Goal: Task Accomplishment & Management: Use online tool/utility

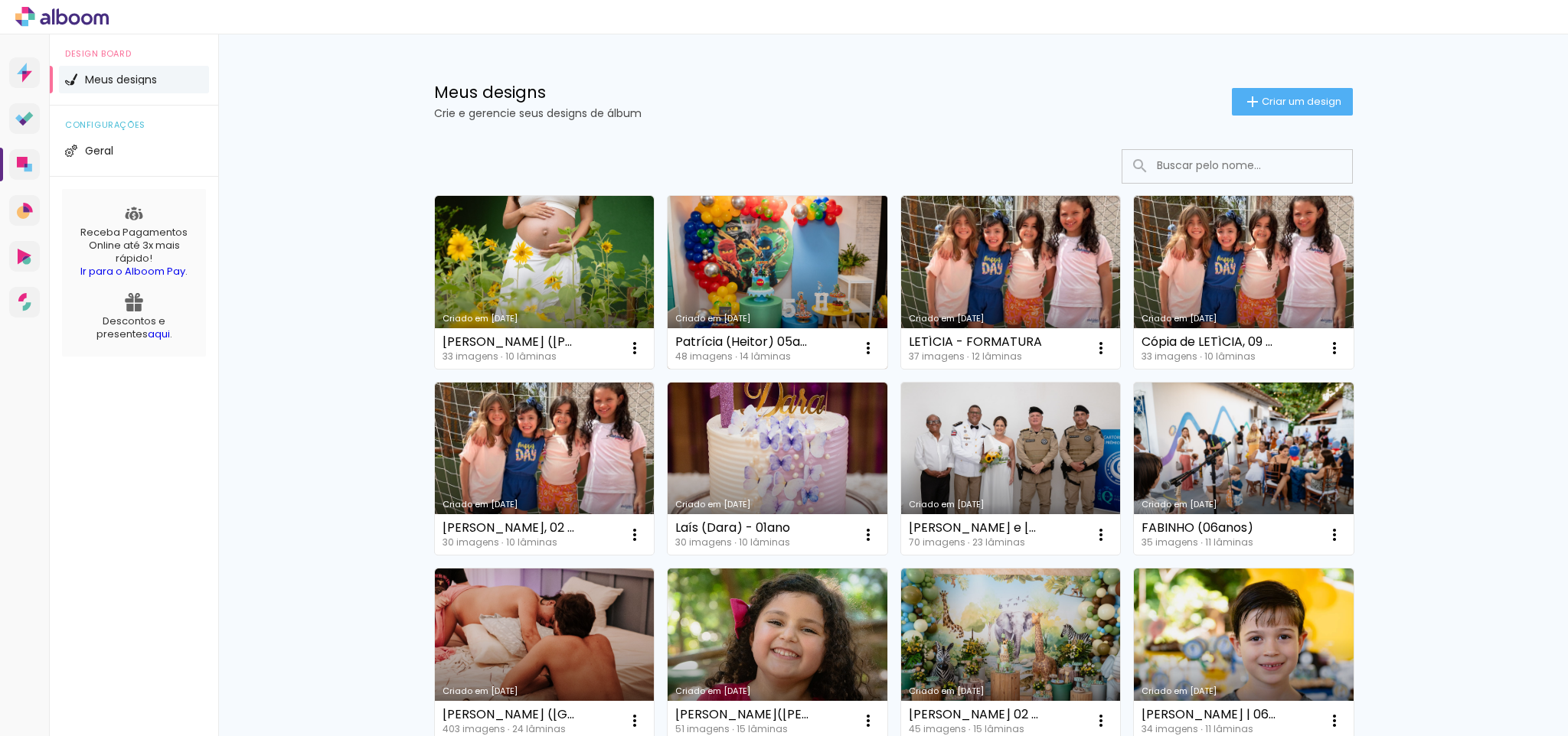
click at [720, 248] on link "Criado em [DATE]" at bounding box center [777, 283] width 219 height 173
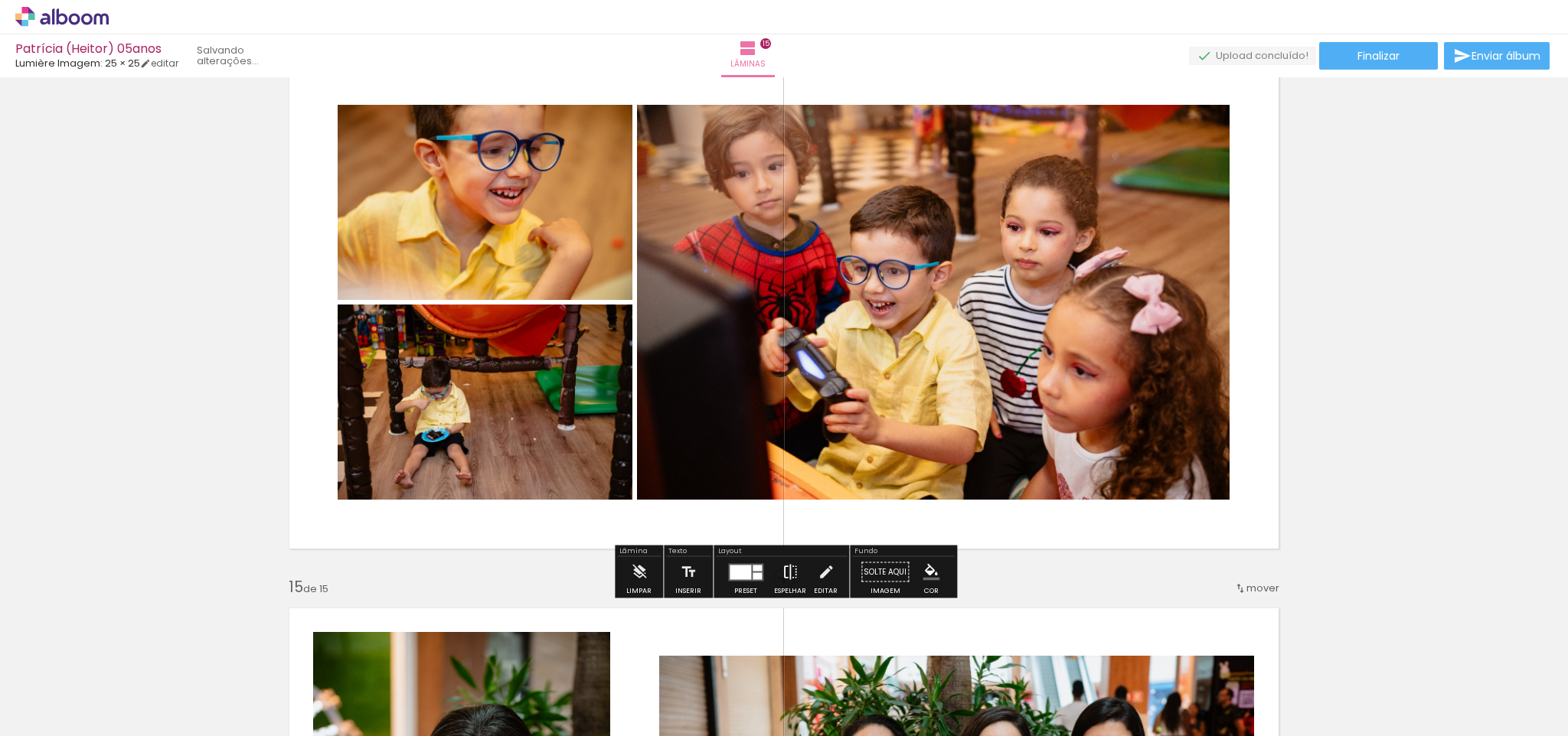
scroll to position [359, 0]
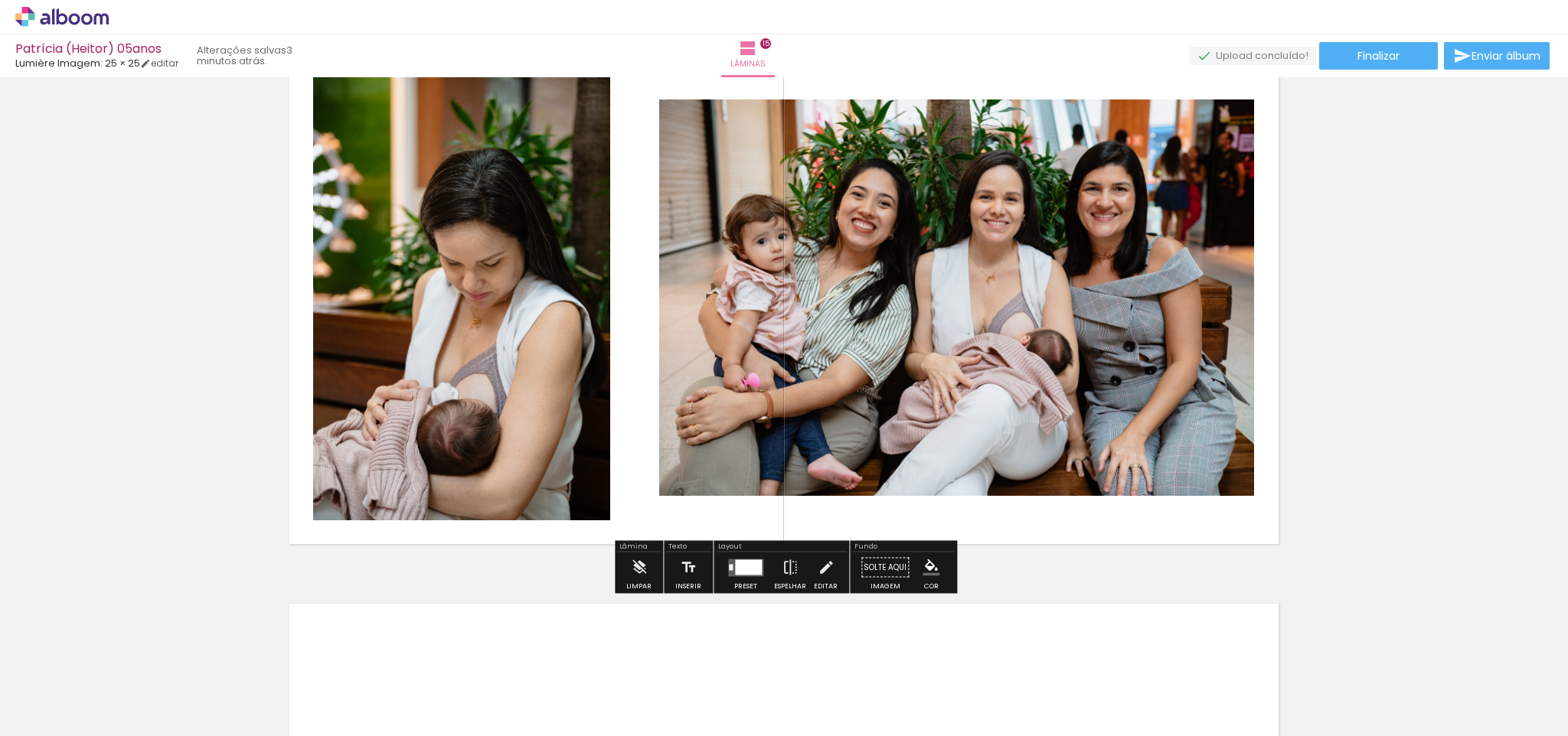
click at [751, 569] on div at bounding box center [749, 567] width 27 height 15
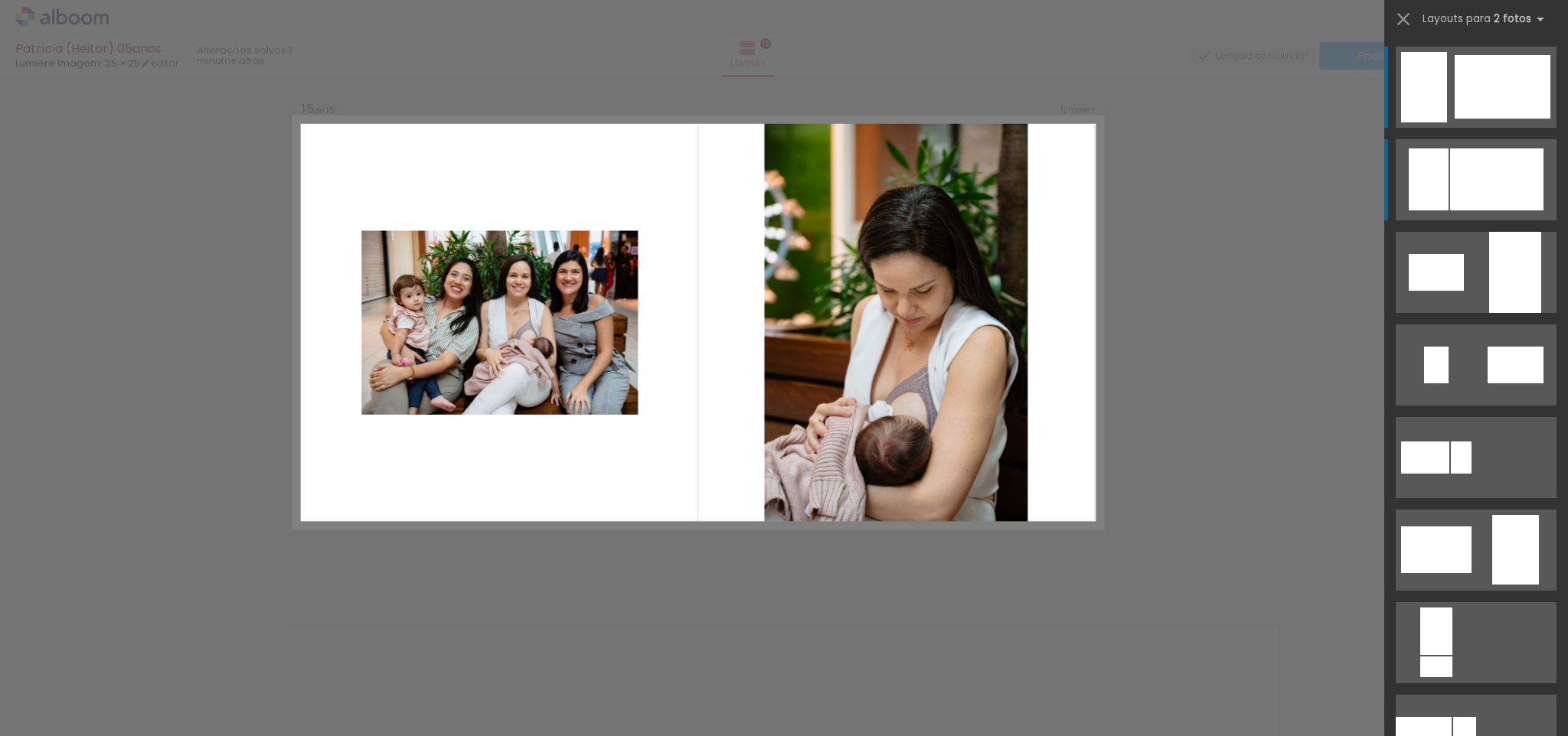
scroll to position [7747, 0]
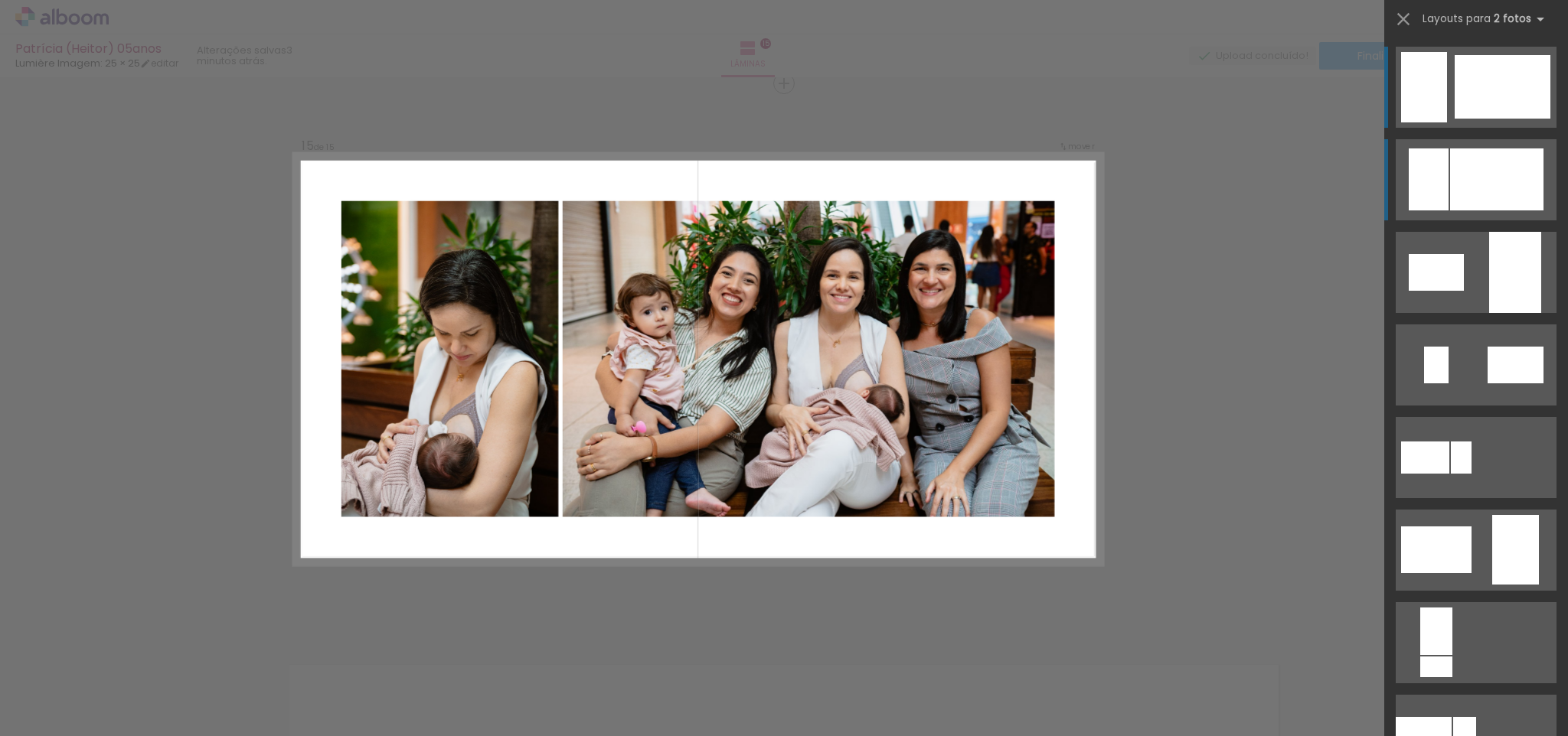
click at [1487, 169] on div at bounding box center [1496, 179] width 93 height 62
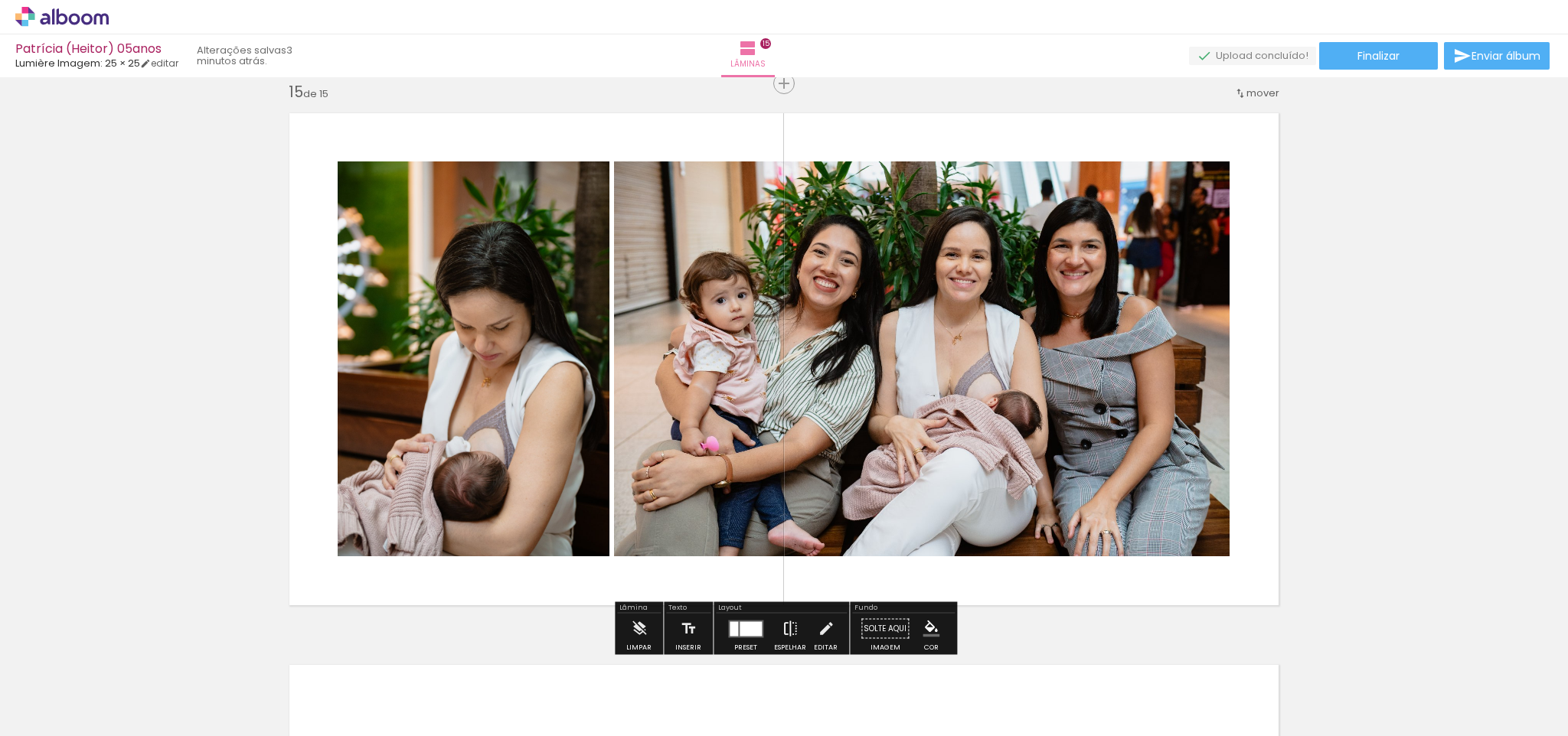
click at [789, 626] on iron-icon at bounding box center [791, 630] width 17 height 31
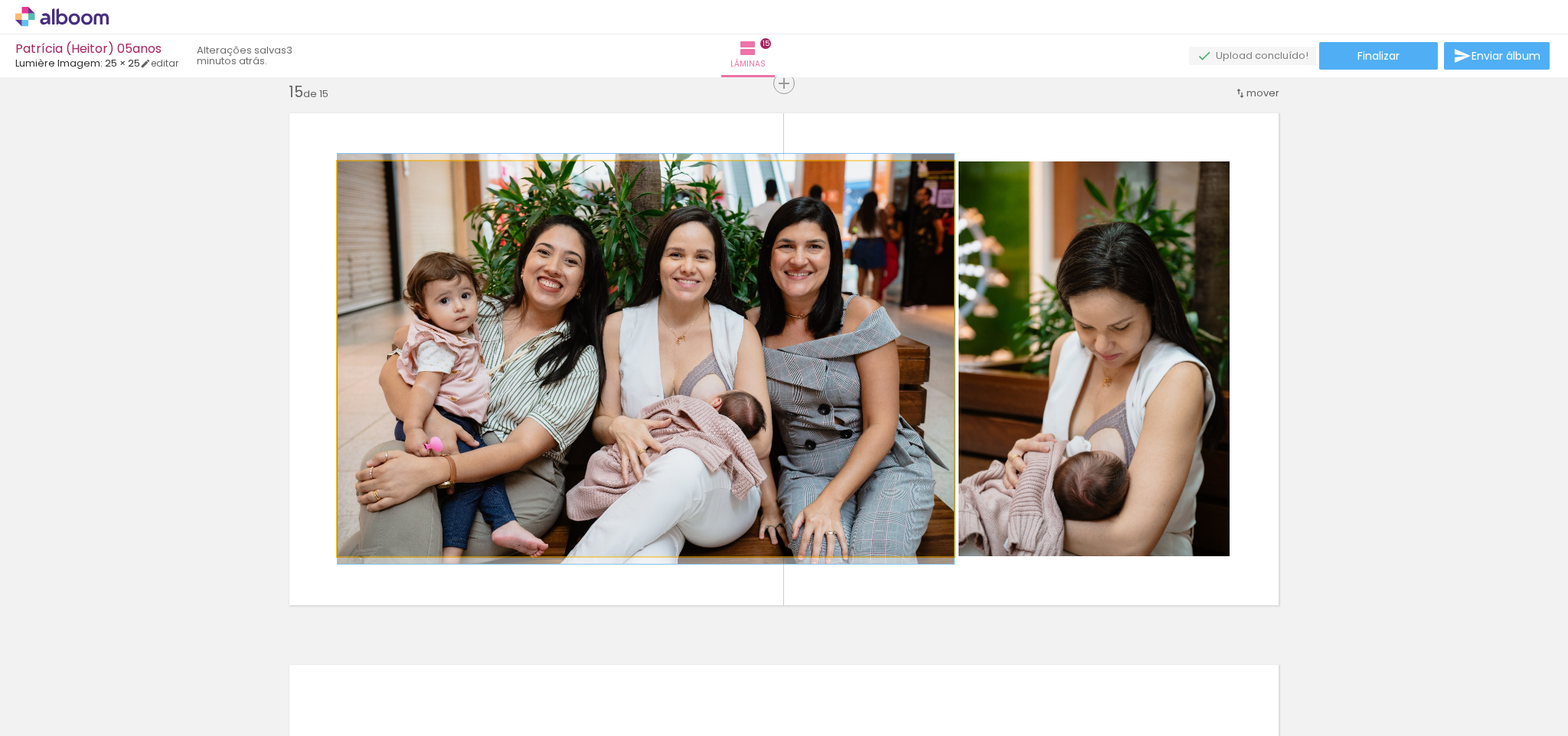
drag, startPoint x: 852, startPoint y: 433, endPoint x: 887, endPoint y: 433, distance: 35.0
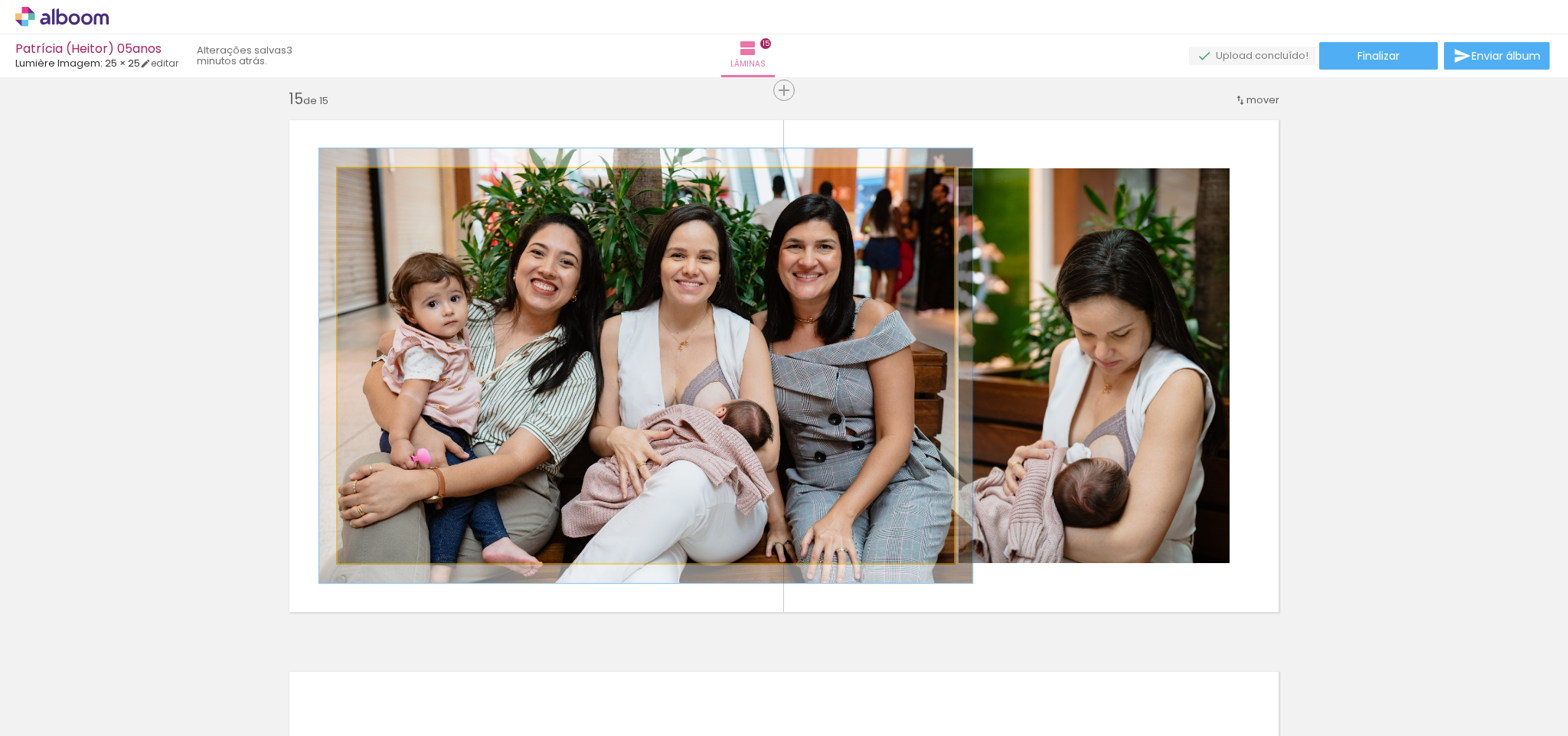
type paper-slider "106"
click at [372, 181] on div at bounding box center [377, 184] width 13 height 13
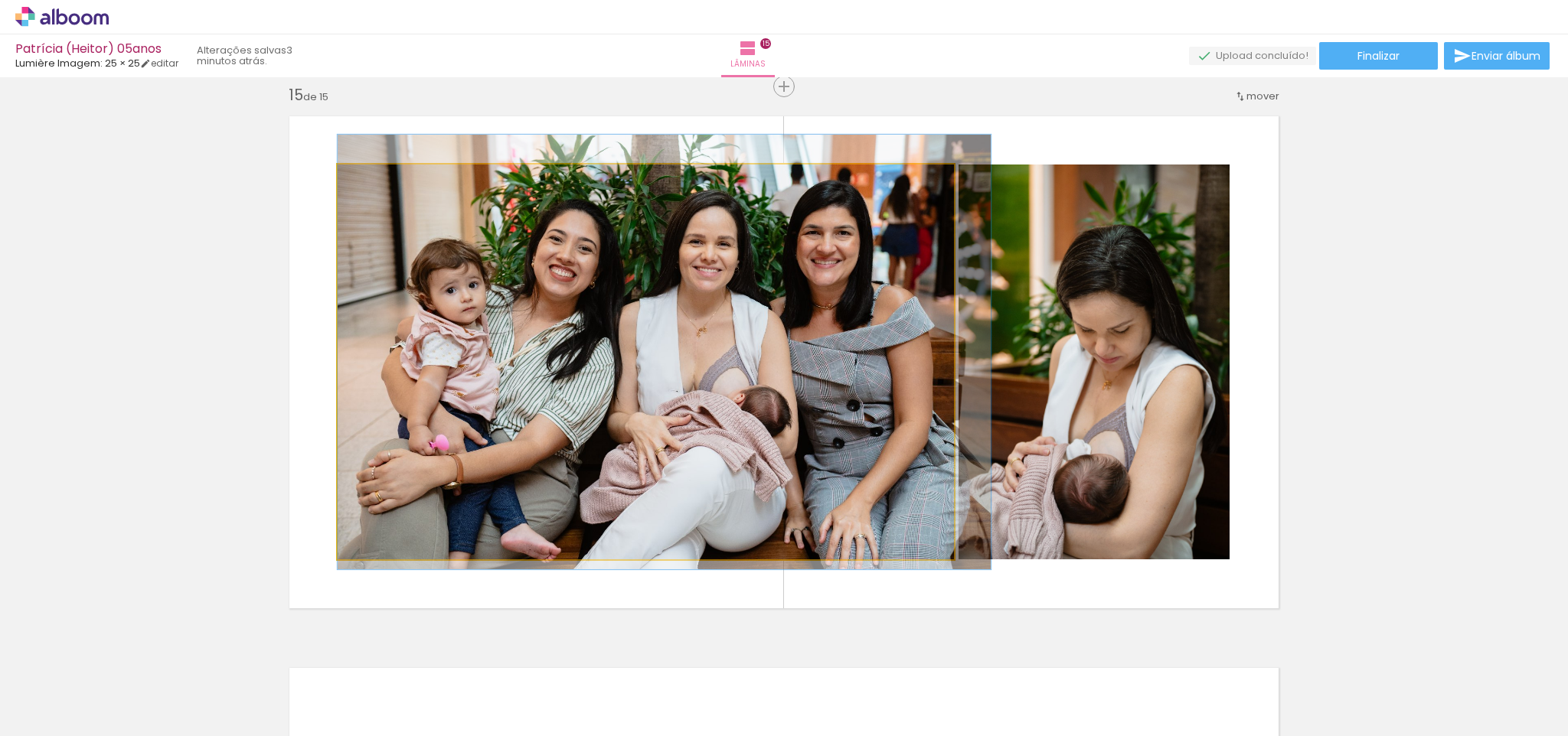
scroll to position [7743, 0]
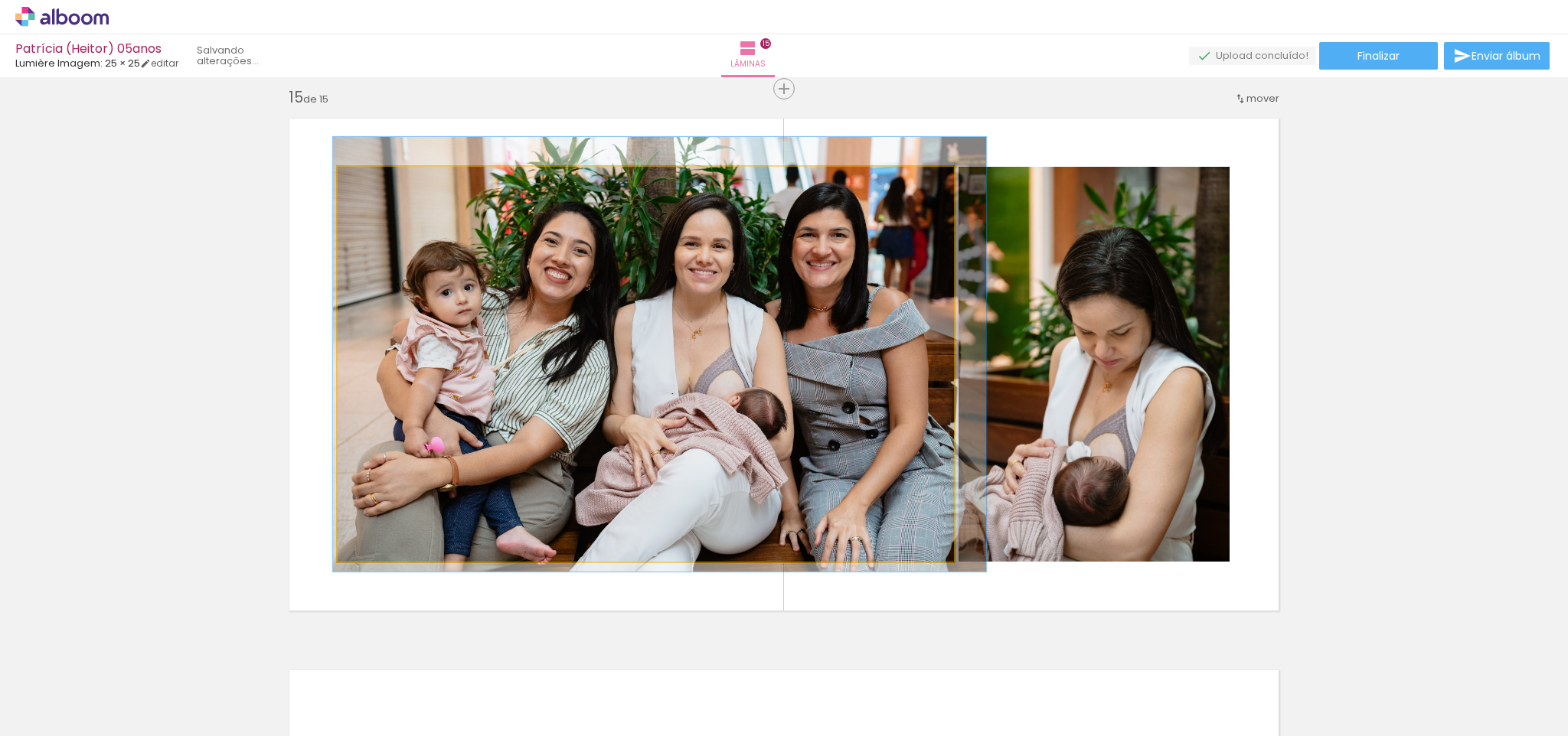
drag, startPoint x: 820, startPoint y: 376, endPoint x: 835, endPoint y: 366, distance: 18.0
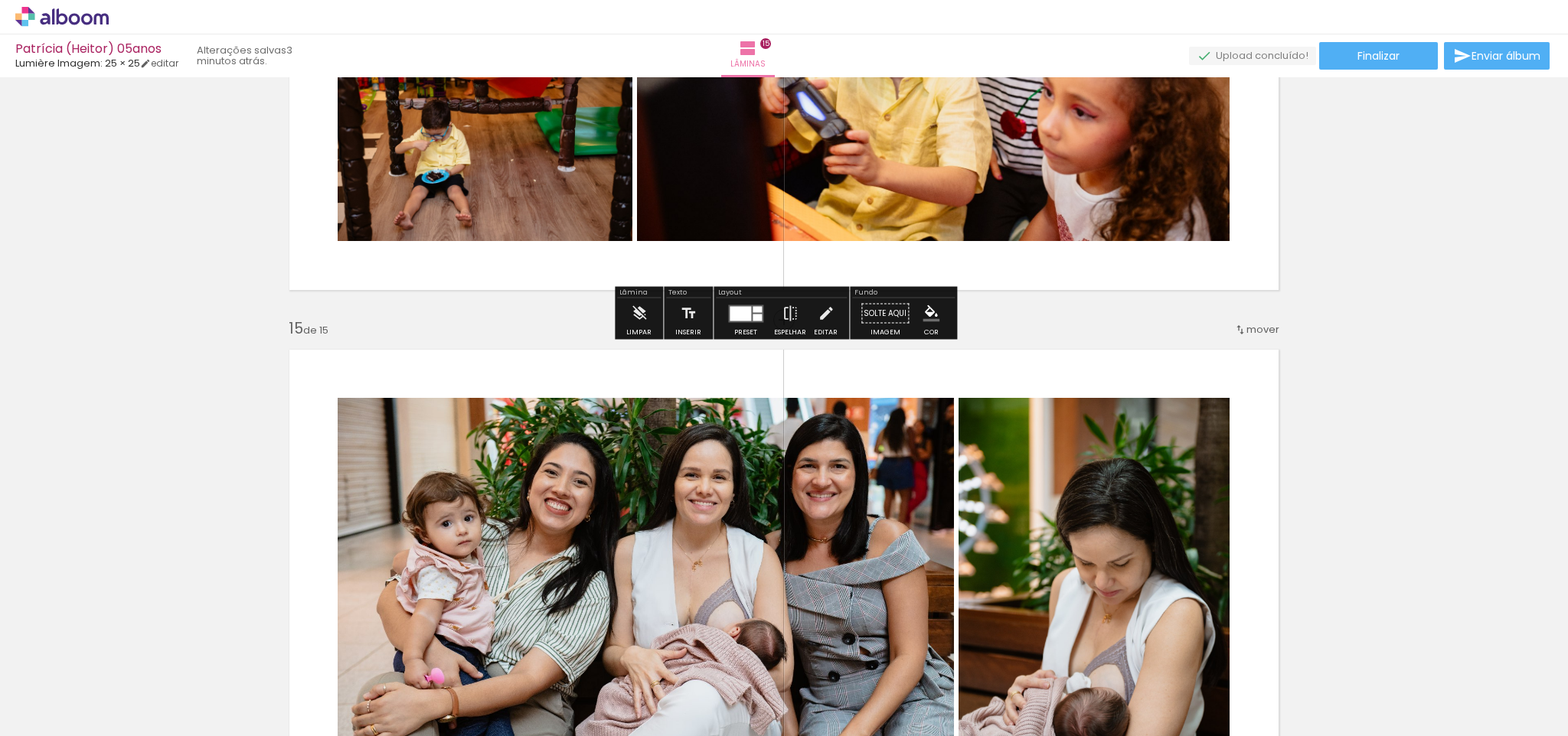
scroll to position [7511, 0]
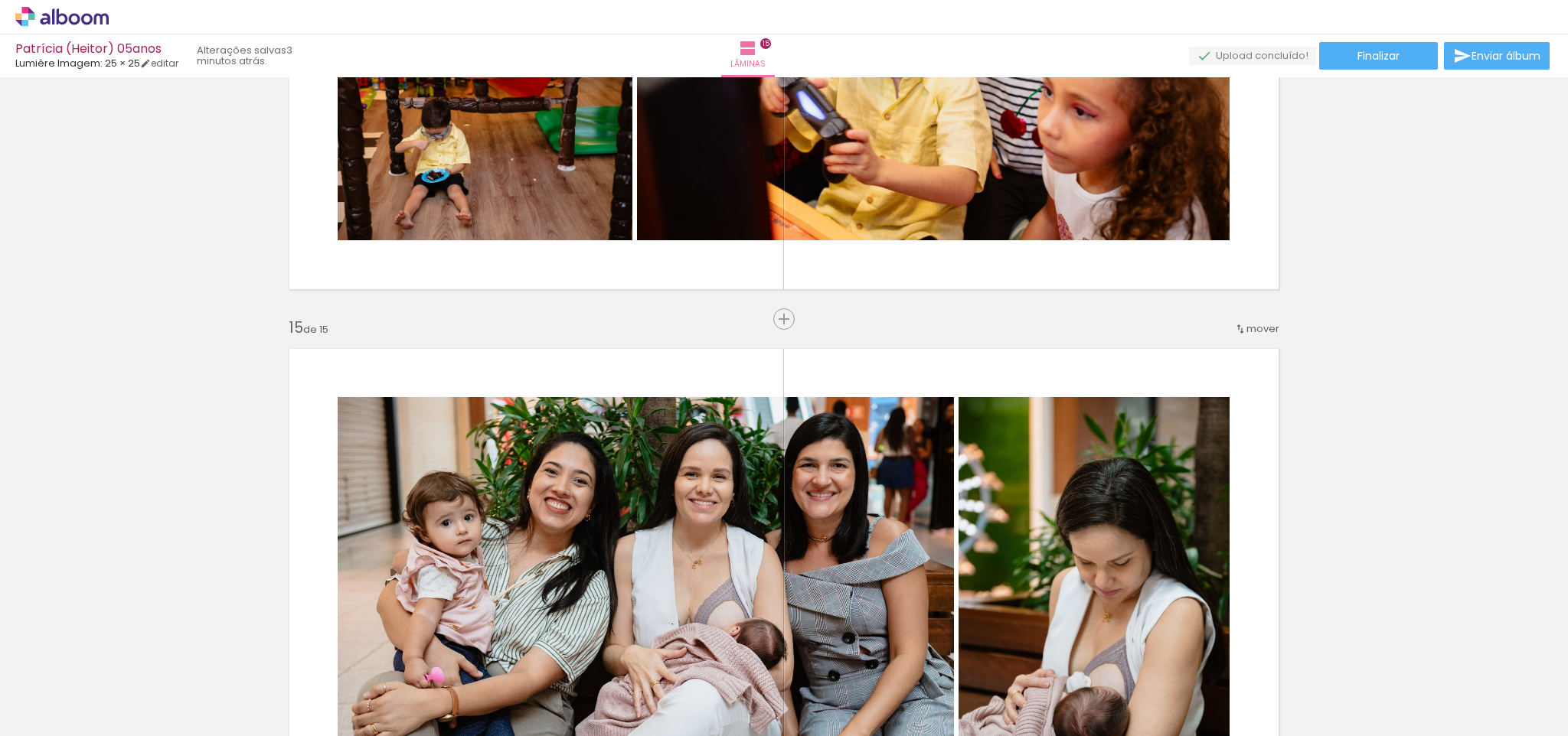
click at [1254, 323] on span "mover" at bounding box center [1263, 329] width 33 height 14
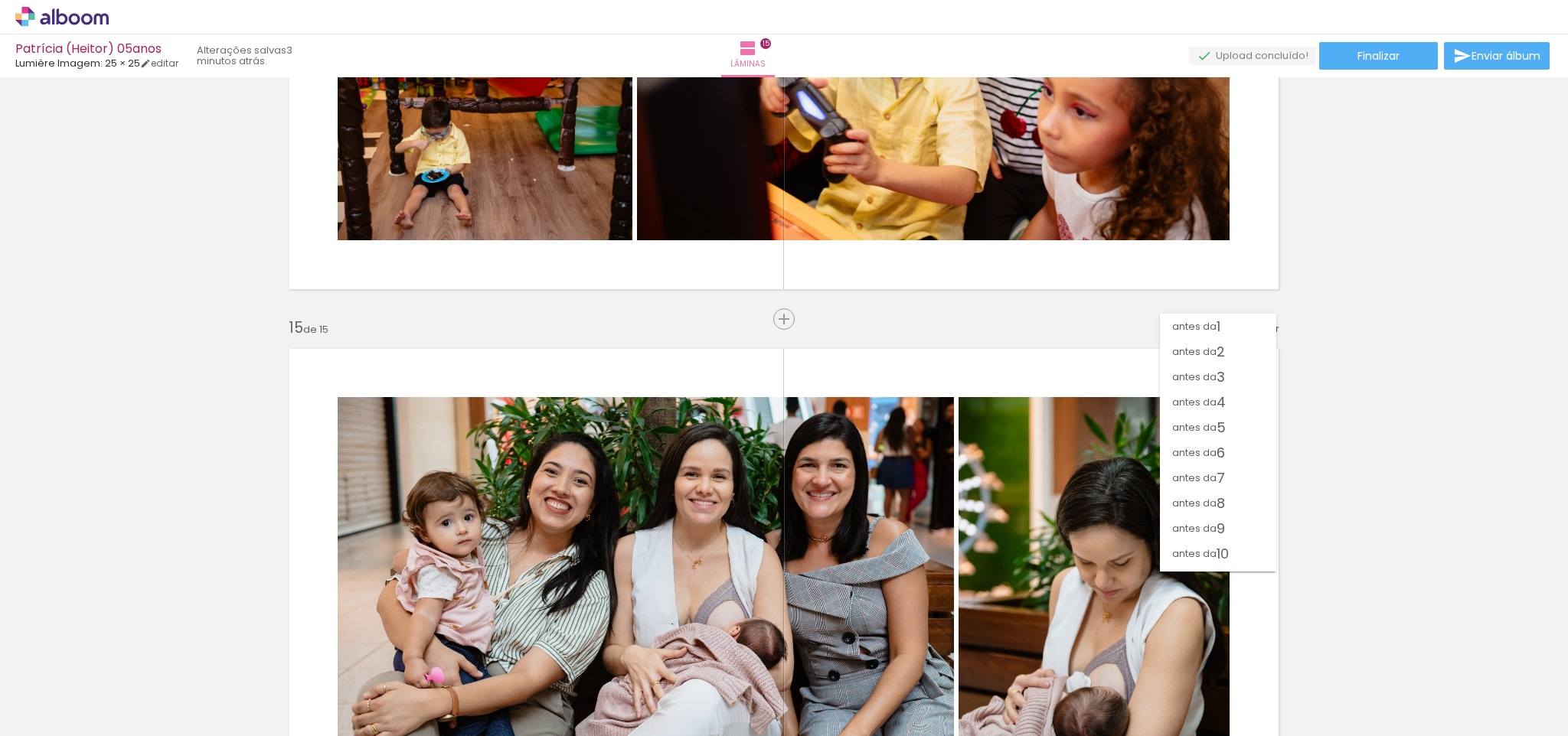
scroll to position [121, 0]
click at [1212, 516] on span "antes da" at bounding box center [1194, 509] width 44 height 25
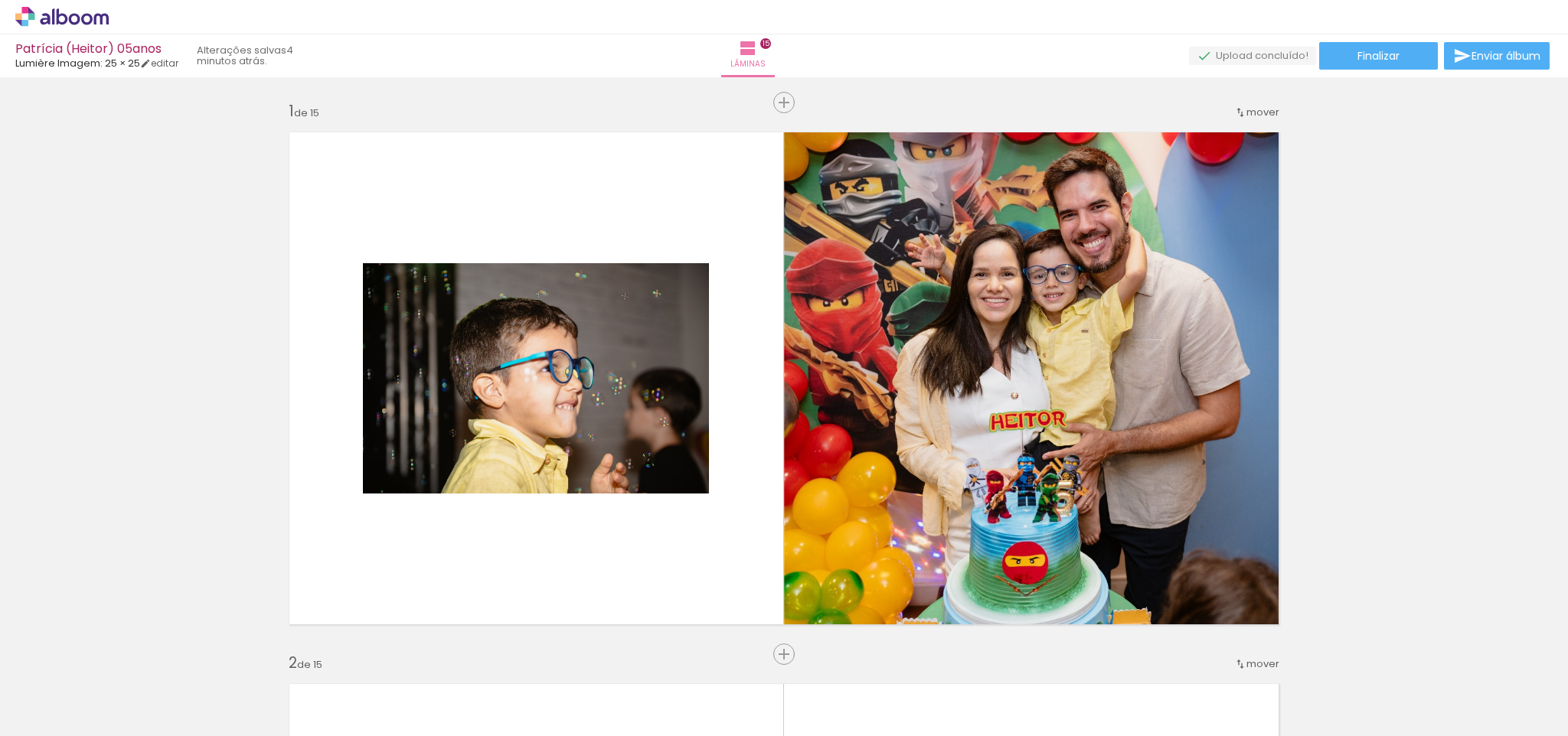
scroll to position [0, 0]
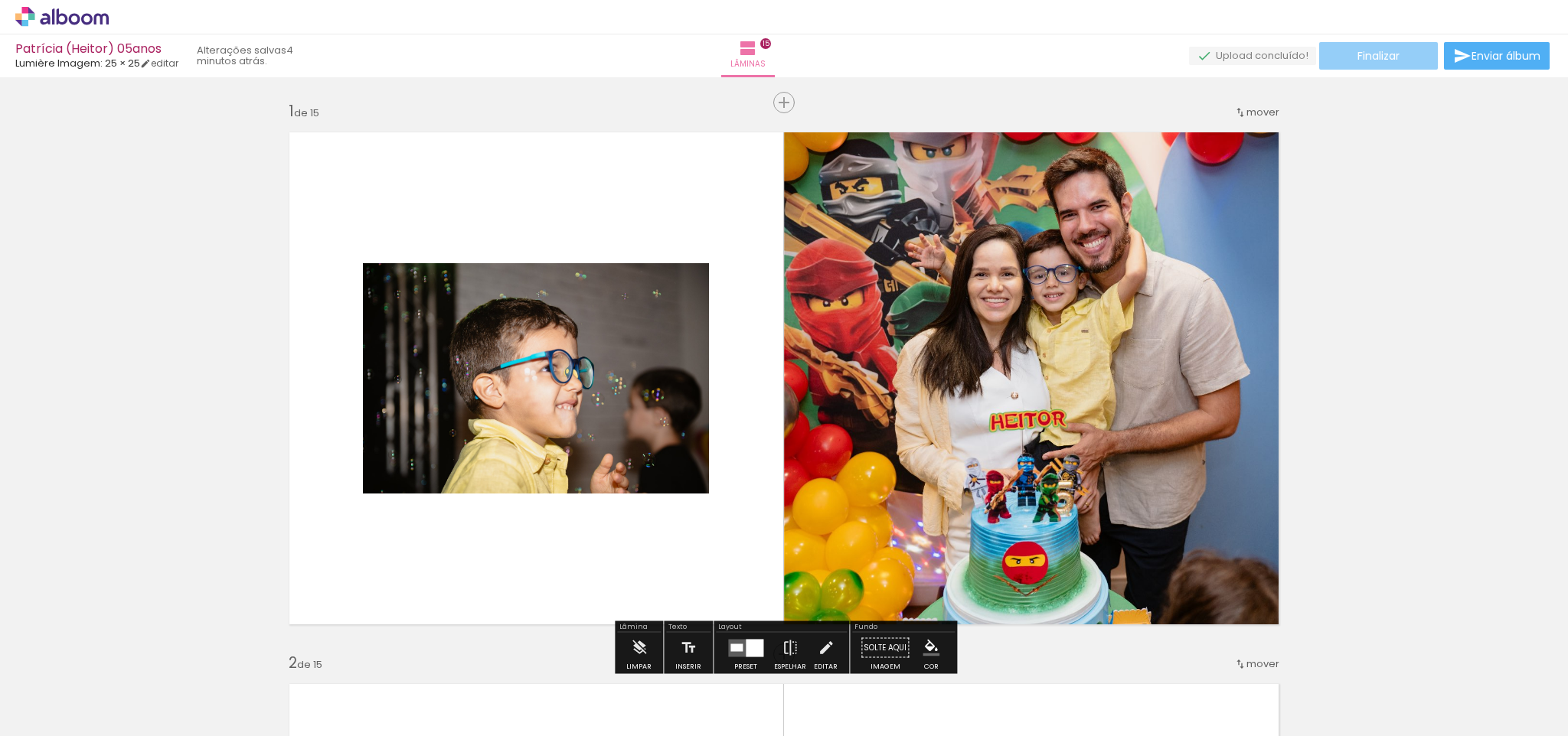
click at [1389, 56] on span "Finalizar" at bounding box center [1378, 56] width 42 height 11
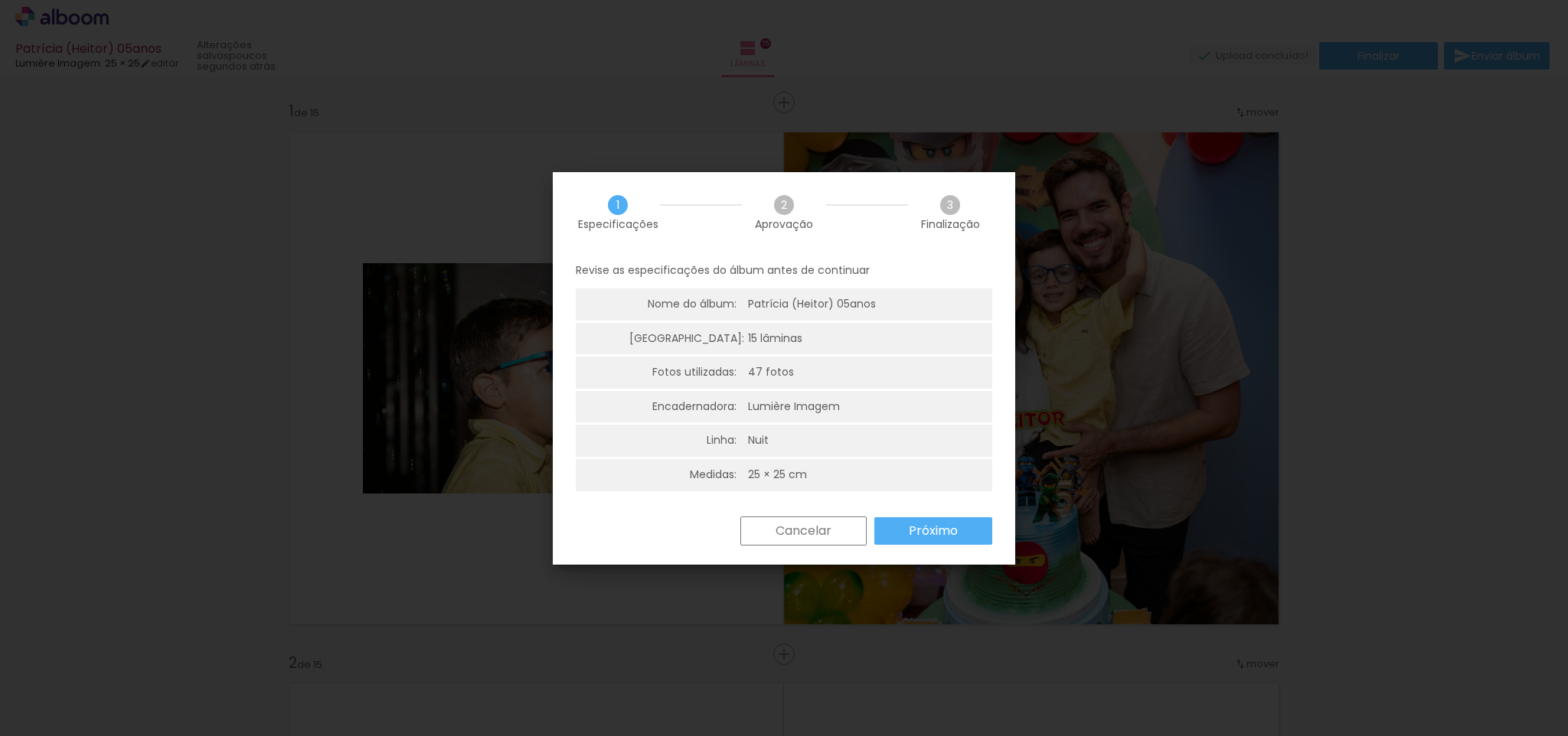
click at [0, 0] on slot "Próximo" at bounding box center [0, 0] width 0 height 0
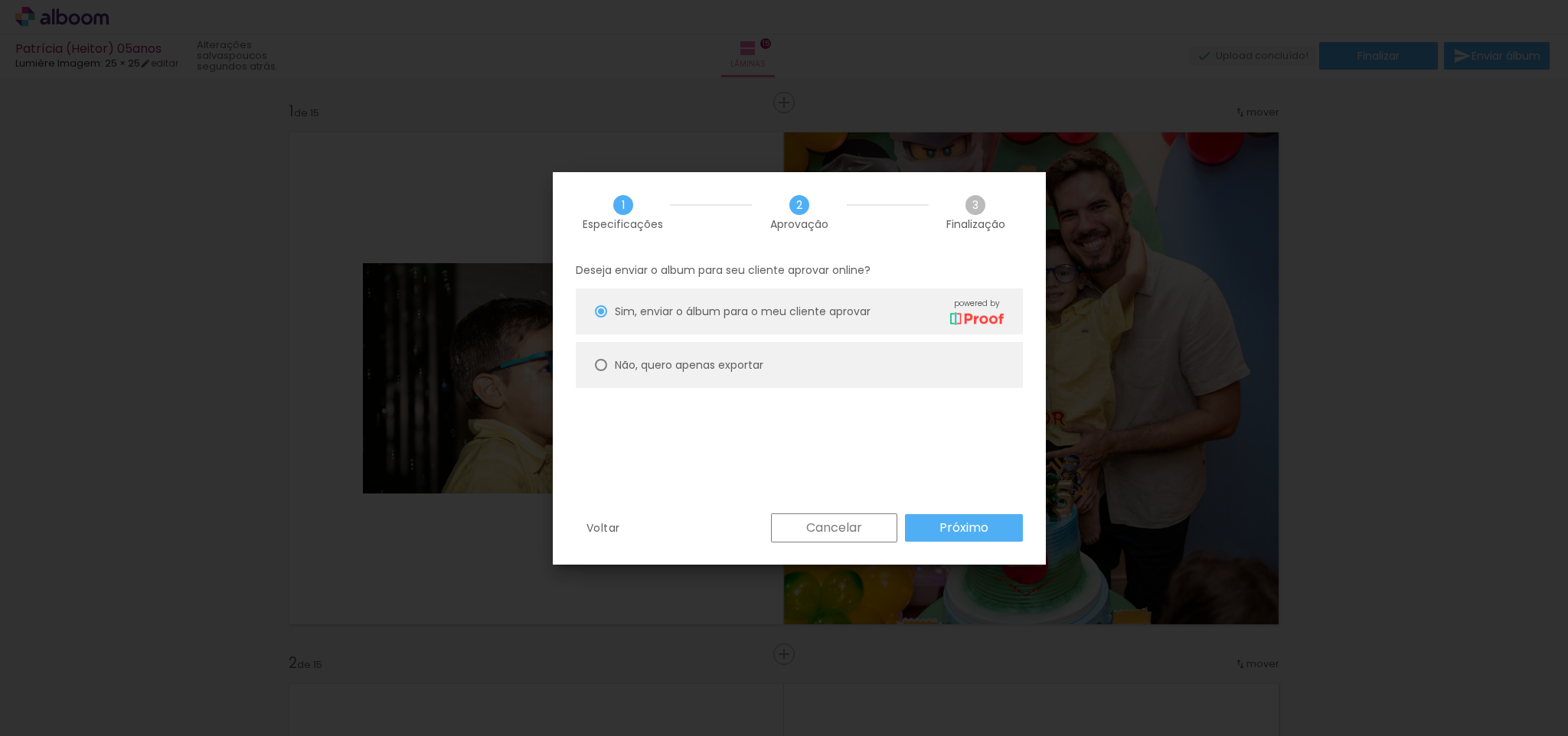
scroll to position [-1, 1]
click at [0, 0] on slot "Próximo" at bounding box center [0, 0] width 0 height 0
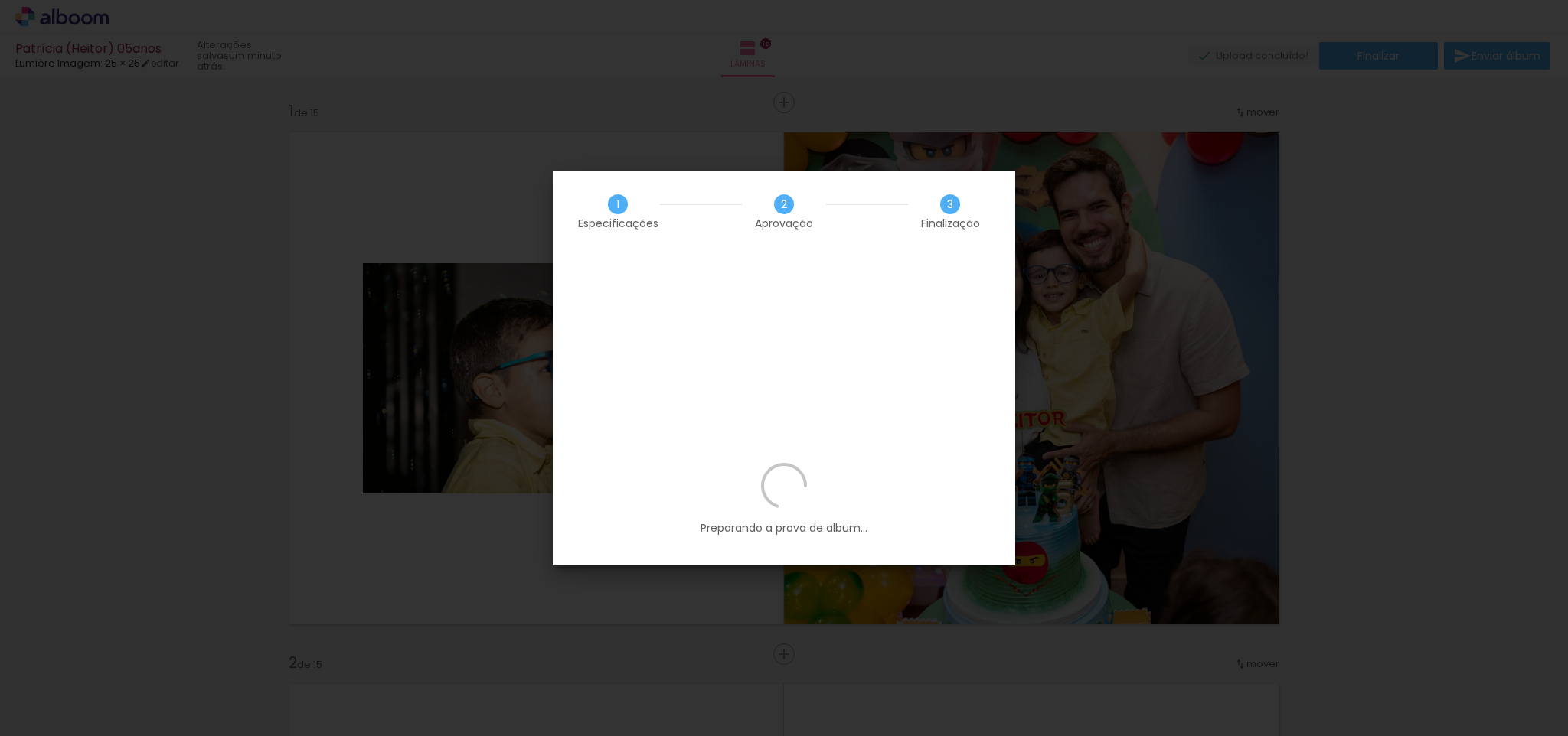
scroll to position [0, 0]
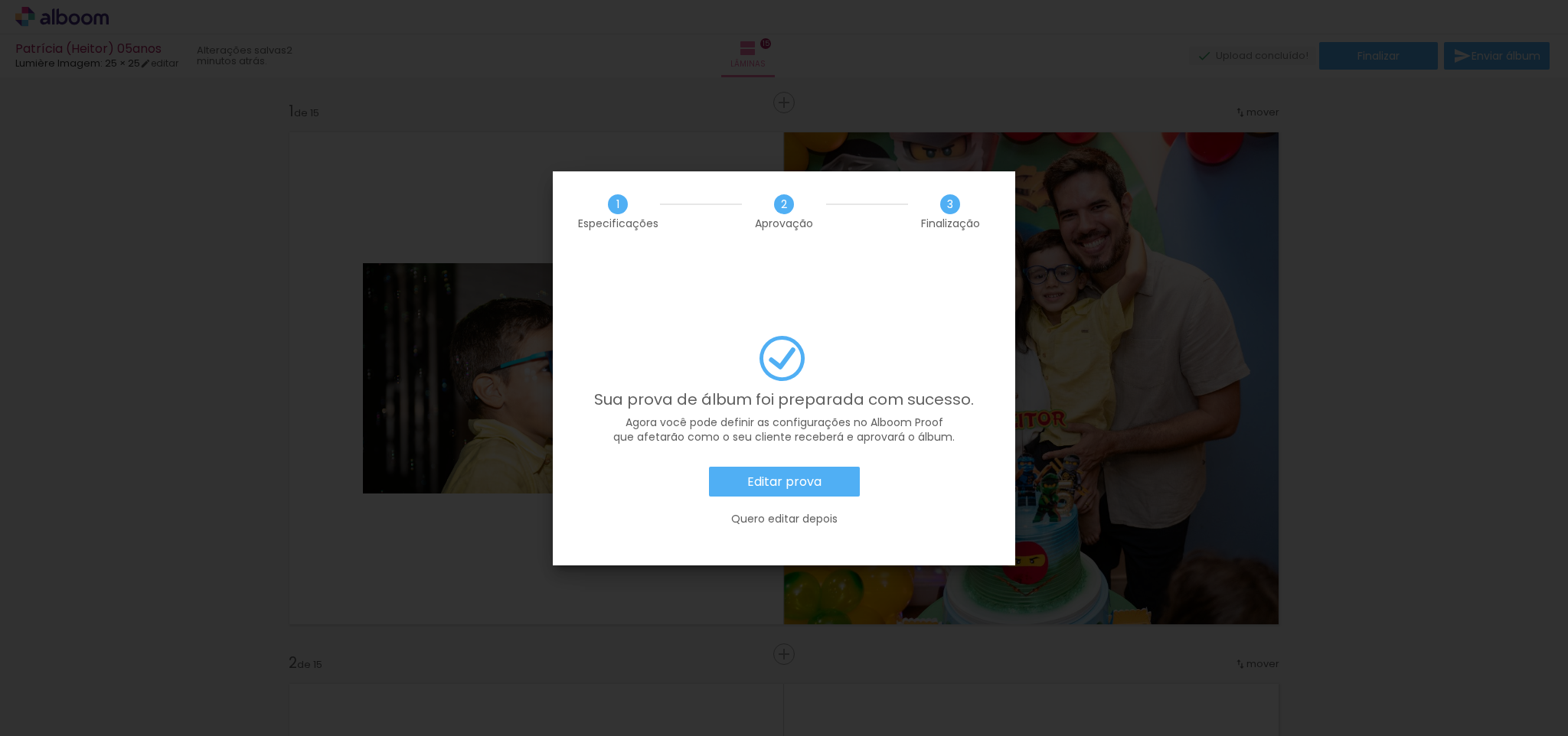
click at [0, 0] on slot "Editar prova" at bounding box center [0, 0] width 0 height 0
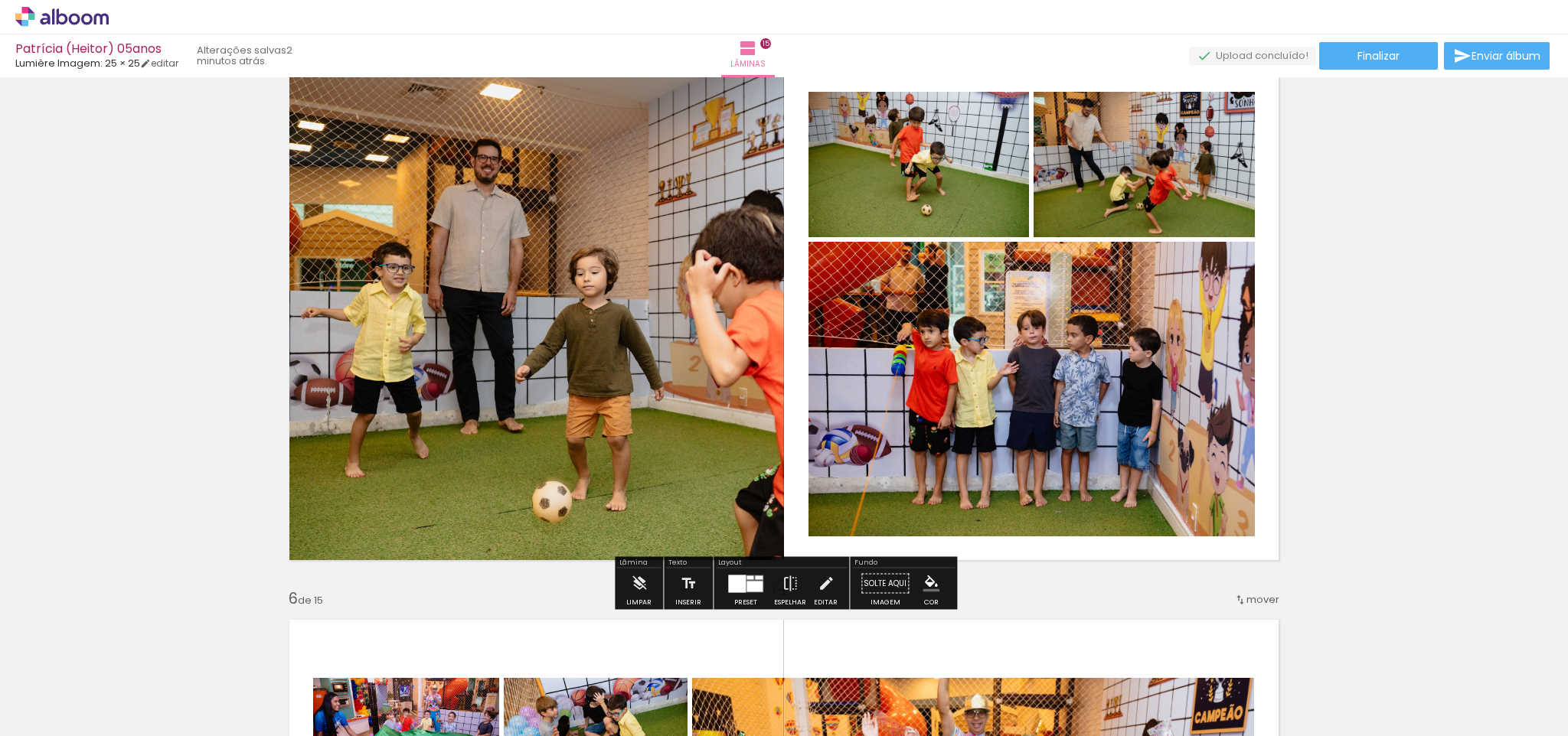
scroll to position [0, 2663]
